Goal: Check status

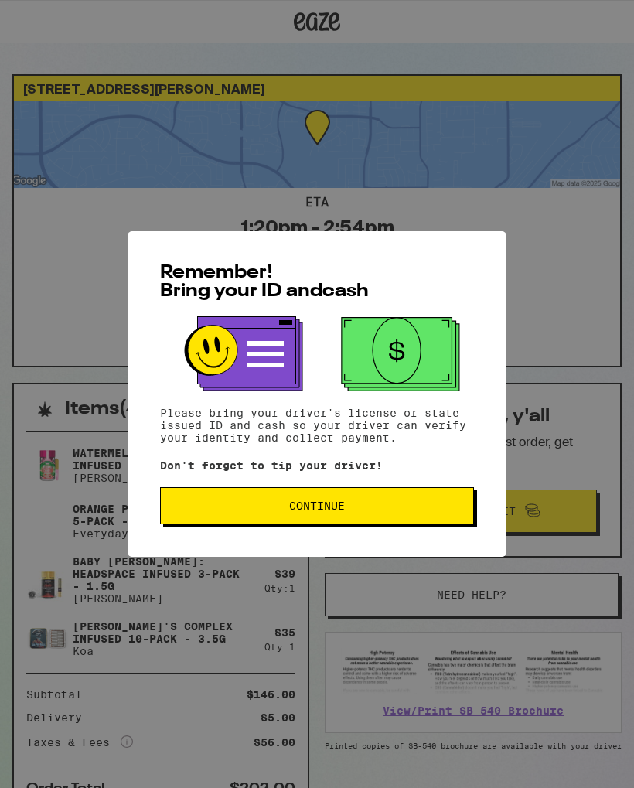
click at [393, 510] on span "Continue" at bounding box center [317, 505] width 288 height 11
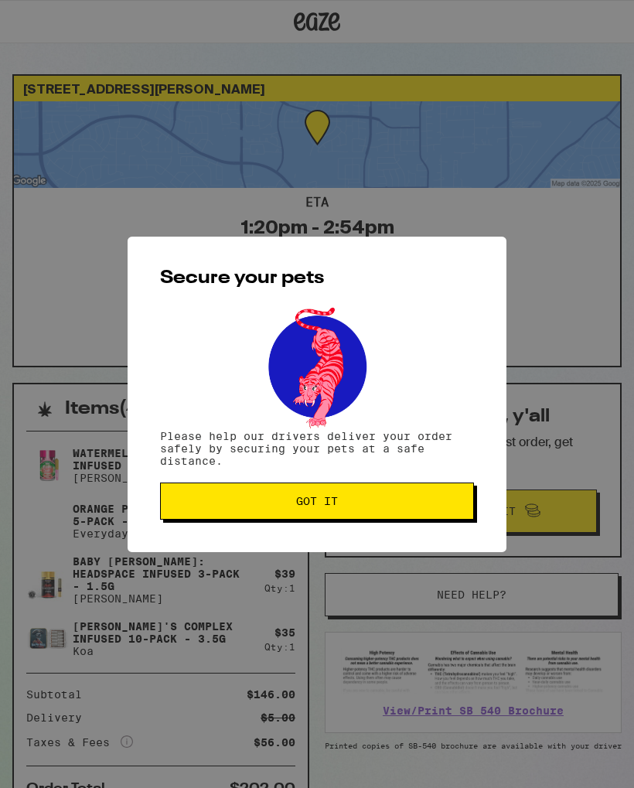
click at [417, 506] on span "Got it" at bounding box center [317, 501] width 288 height 11
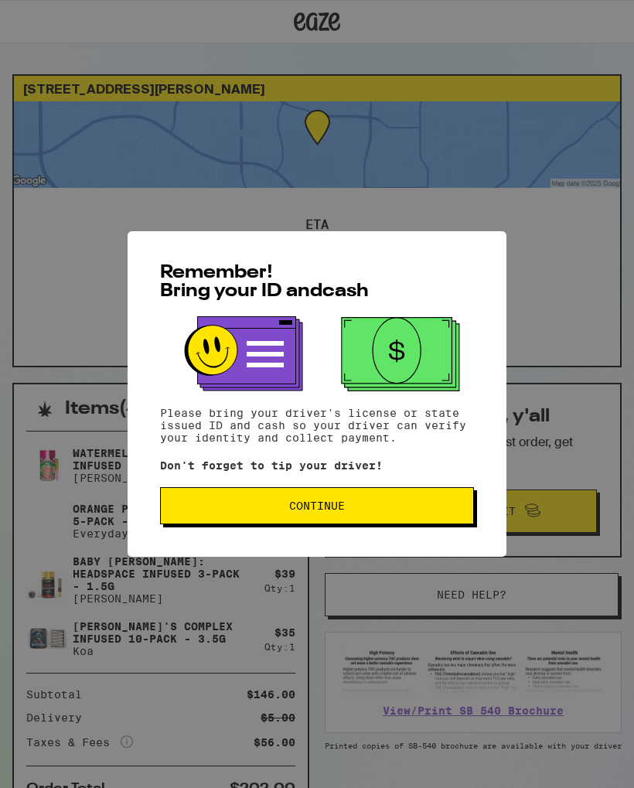
click at [414, 502] on button "Continue" at bounding box center [317, 505] width 314 height 37
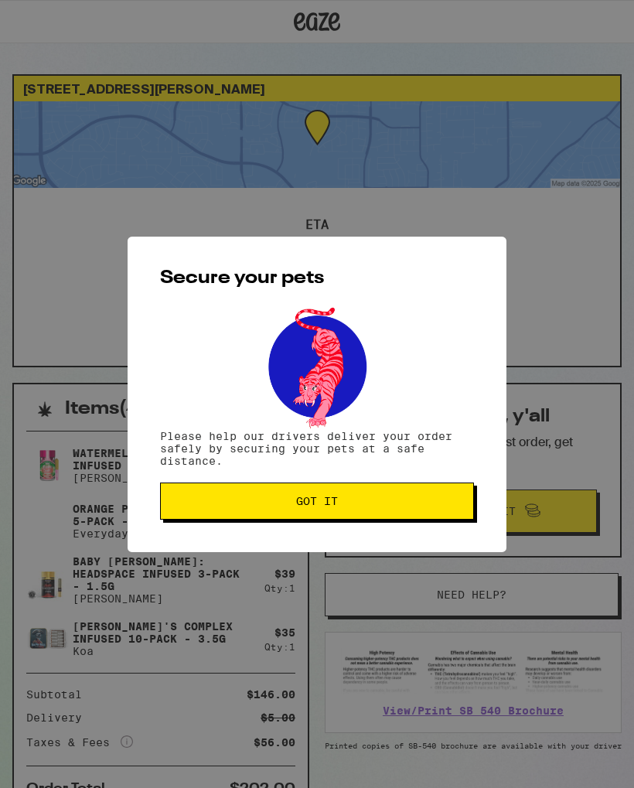
click at [413, 515] on button "Got it" at bounding box center [317, 500] width 314 height 37
